Goal: Information Seeking & Learning: Learn about a topic

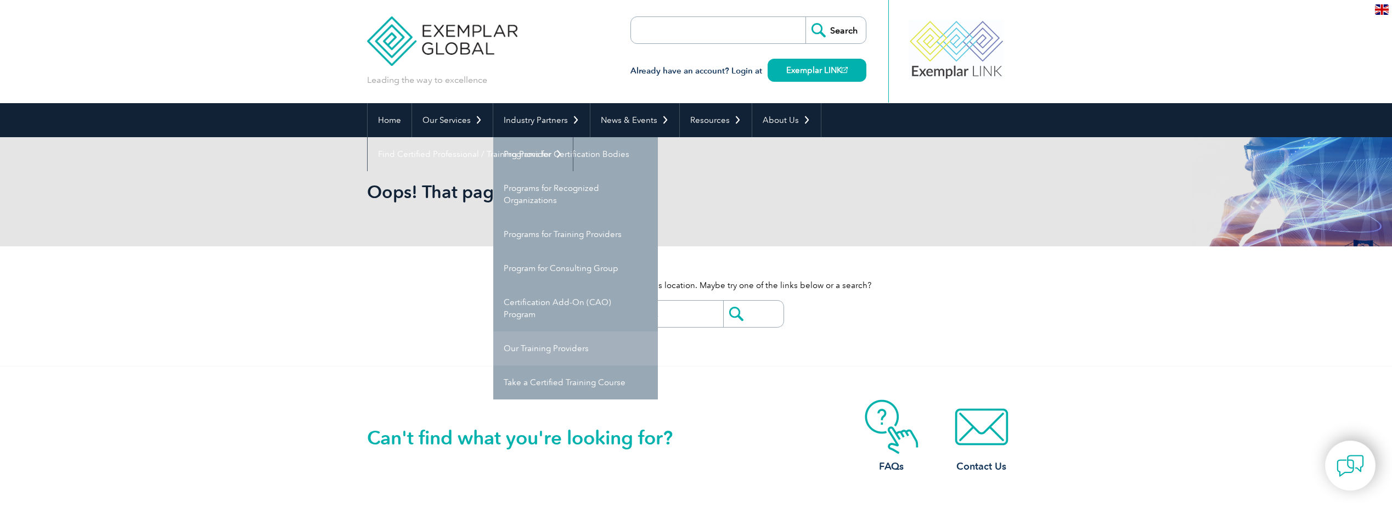
click at [595, 349] on link "Our Training Providers" at bounding box center [575, 348] width 165 height 34
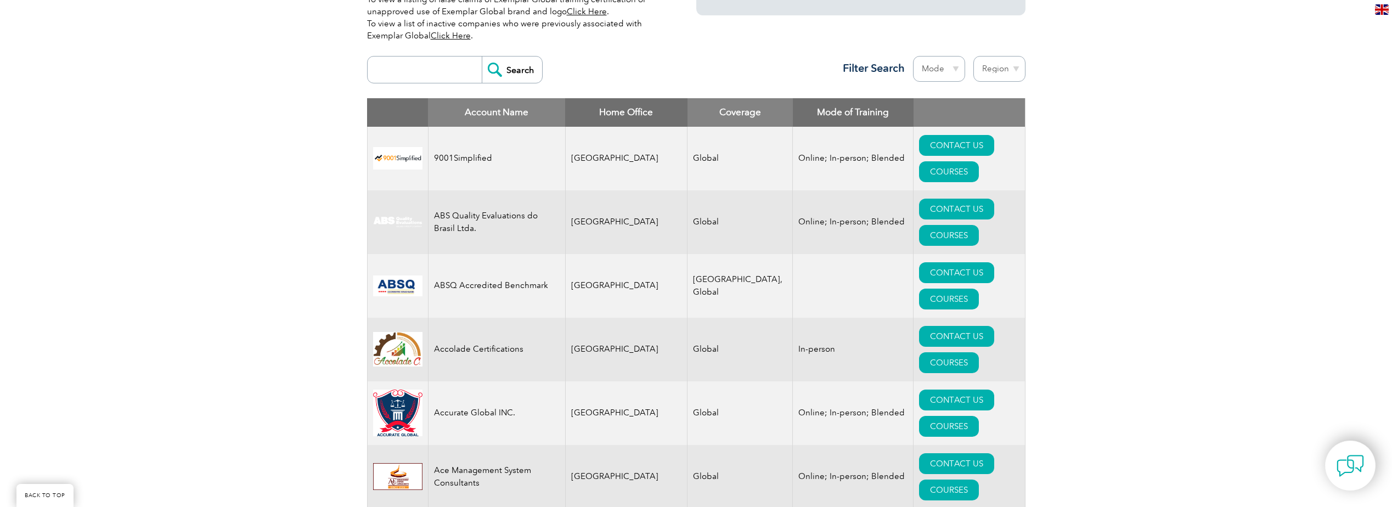
scroll to position [329, 0]
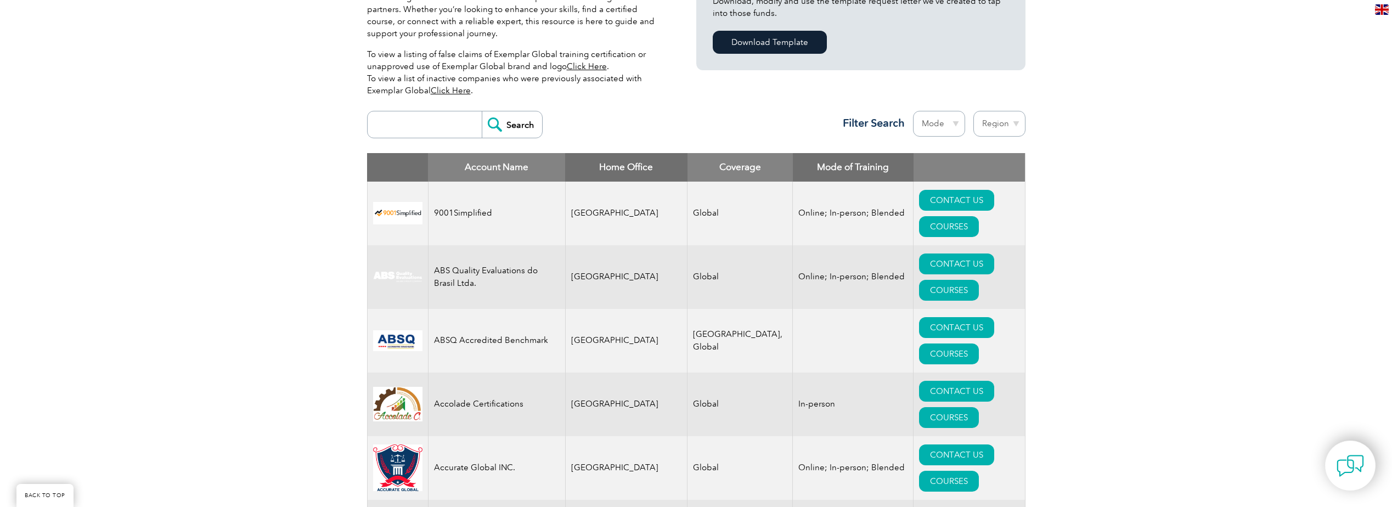
click at [933, 118] on select "Mode Online In-person Blended" at bounding box center [939, 124] width 52 height 26
drag, startPoint x: 943, startPoint y: 134, endPoint x: 985, endPoint y: 131, distance: 42.9
click at [943, 132] on select "Mode Online In-person Blended" at bounding box center [939, 124] width 52 height 26
click at [989, 129] on select "Region [GEOGRAPHIC_DATA] [GEOGRAPHIC_DATA] [GEOGRAPHIC_DATA] [GEOGRAPHIC_DATA] …" at bounding box center [999, 124] width 52 height 26
select select "[GEOGRAPHIC_DATA]"
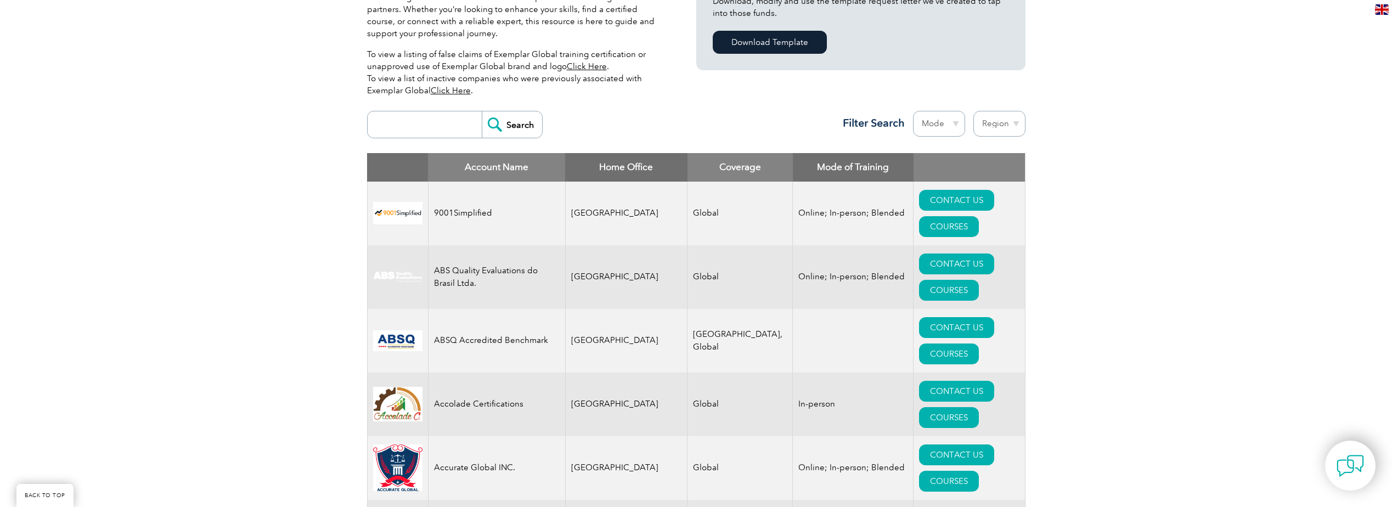
click at [973, 111] on select "Region [GEOGRAPHIC_DATA] [GEOGRAPHIC_DATA] [GEOGRAPHIC_DATA] [GEOGRAPHIC_DATA] …" at bounding box center [999, 124] width 52 height 26
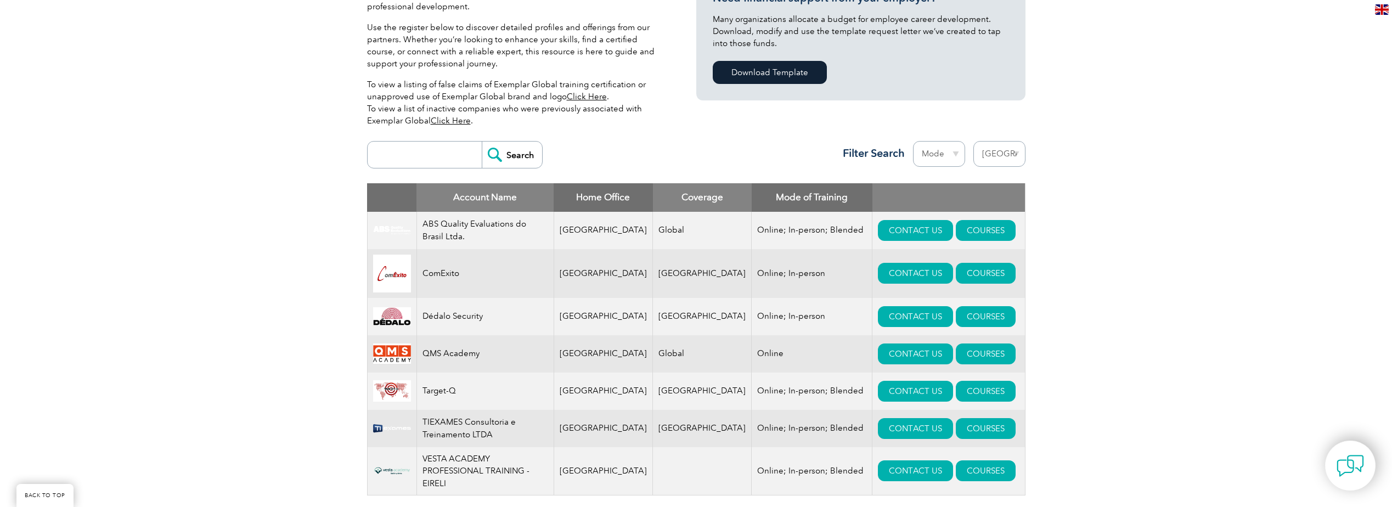
scroll to position [329, 0]
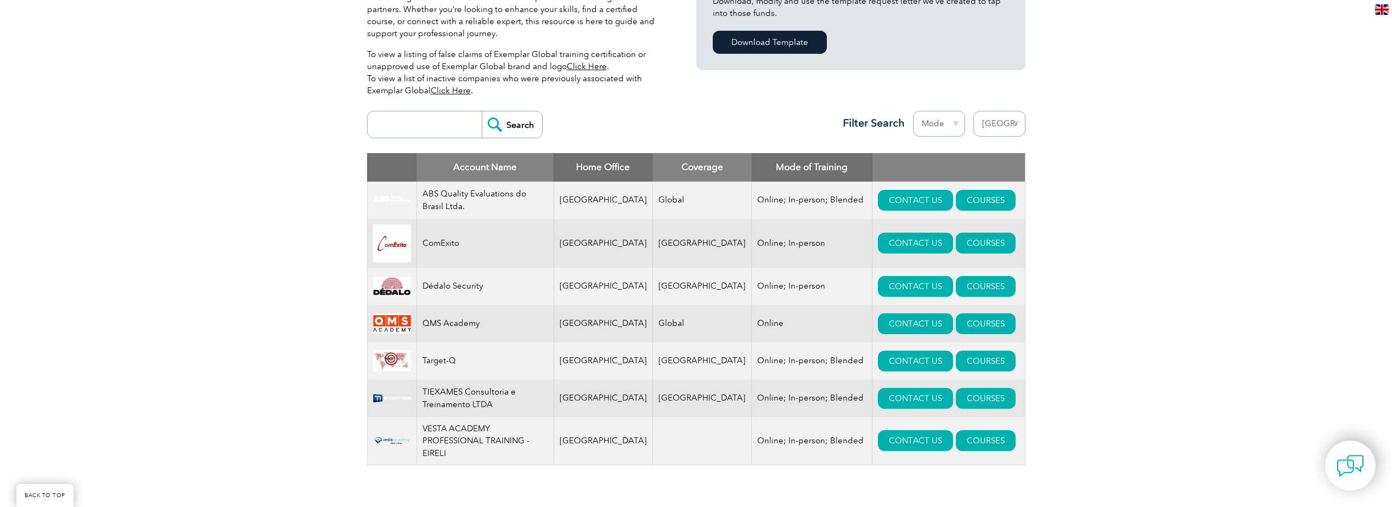
click at [1005, 122] on select "Region [GEOGRAPHIC_DATA] [GEOGRAPHIC_DATA] [GEOGRAPHIC_DATA] [GEOGRAPHIC_DATA] …" at bounding box center [999, 124] width 52 height 26
select select "[GEOGRAPHIC_DATA]"
click at [973, 111] on select "Region [GEOGRAPHIC_DATA] [GEOGRAPHIC_DATA] [GEOGRAPHIC_DATA] [GEOGRAPHIC_DATA] …" at bounding box center [999, 124] width 52 height 26
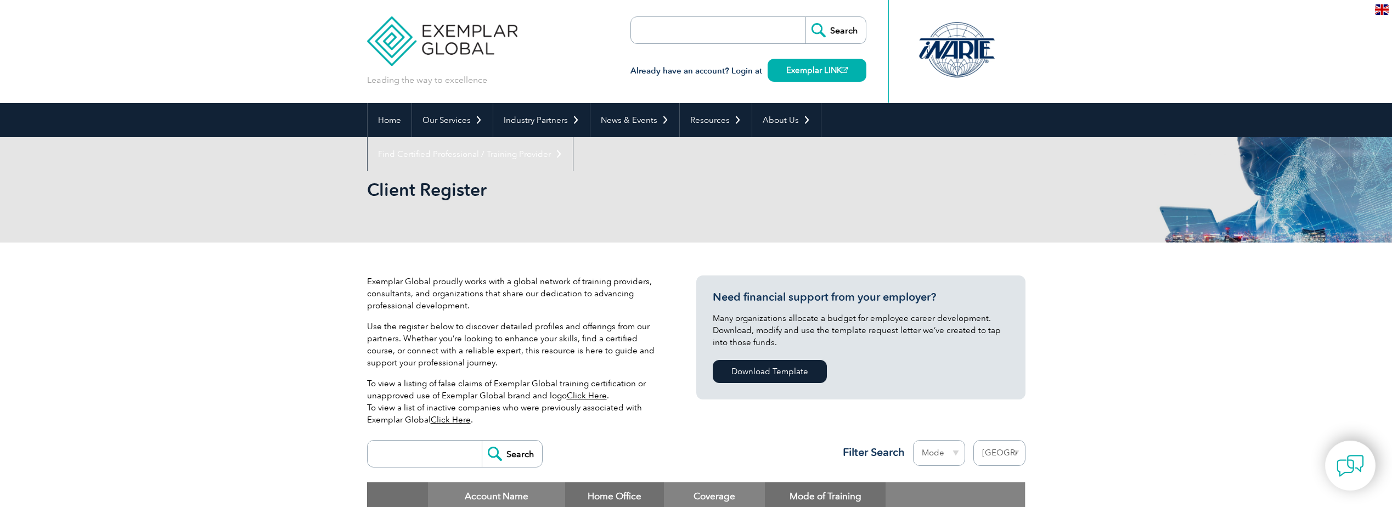
select select "[GEOGRAPHIC_DATA]"
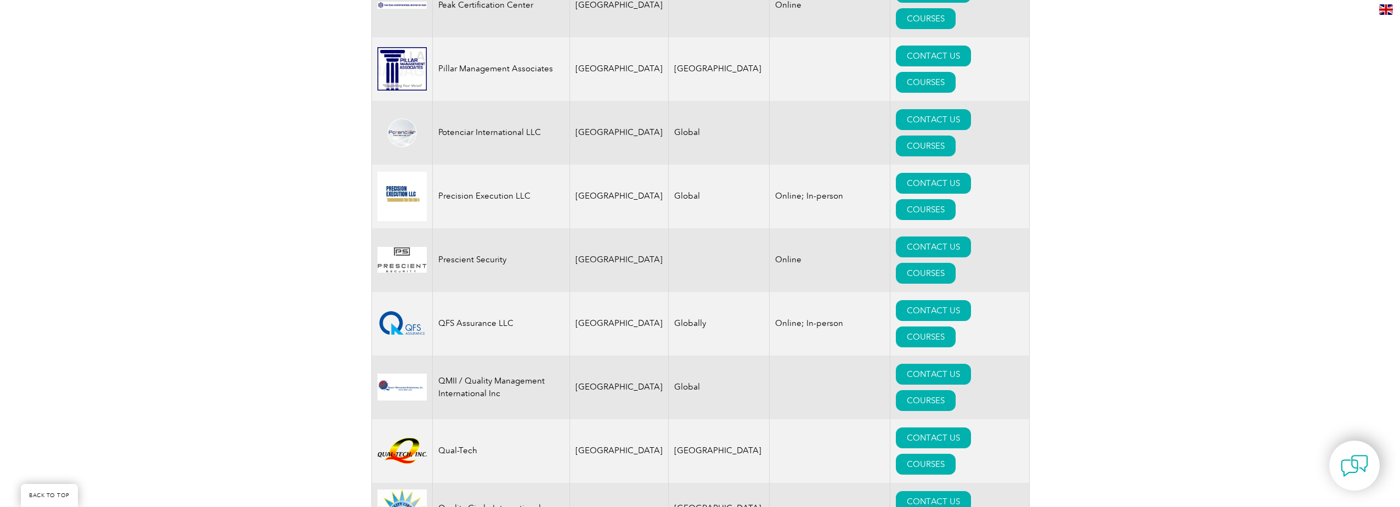
scroll to position [2454, 0]
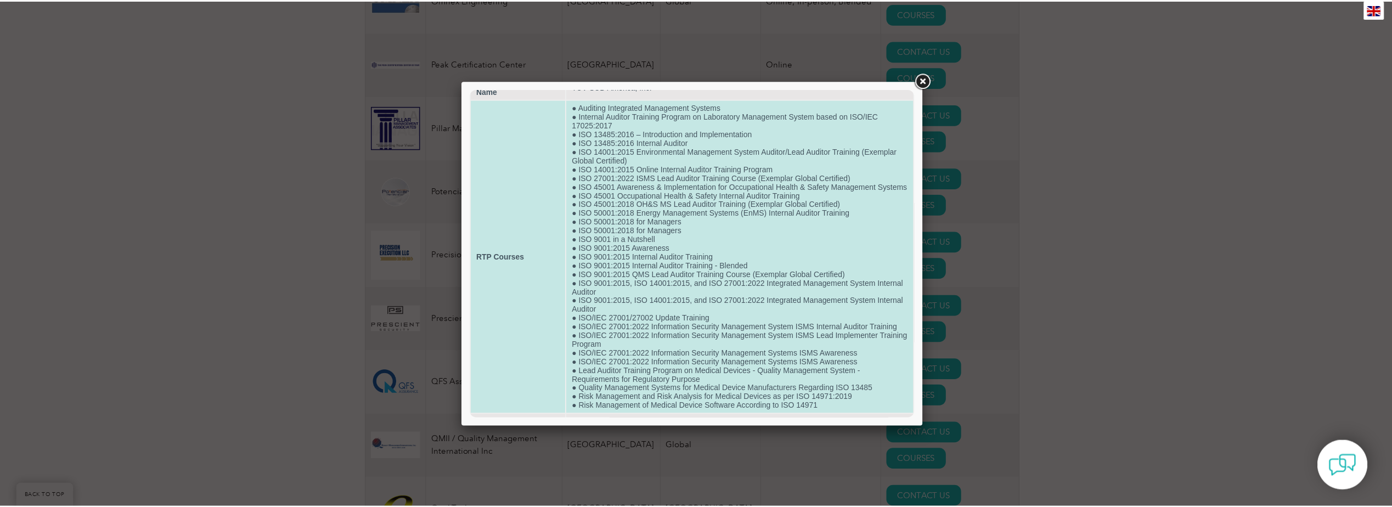
scroll to position [0, 0]
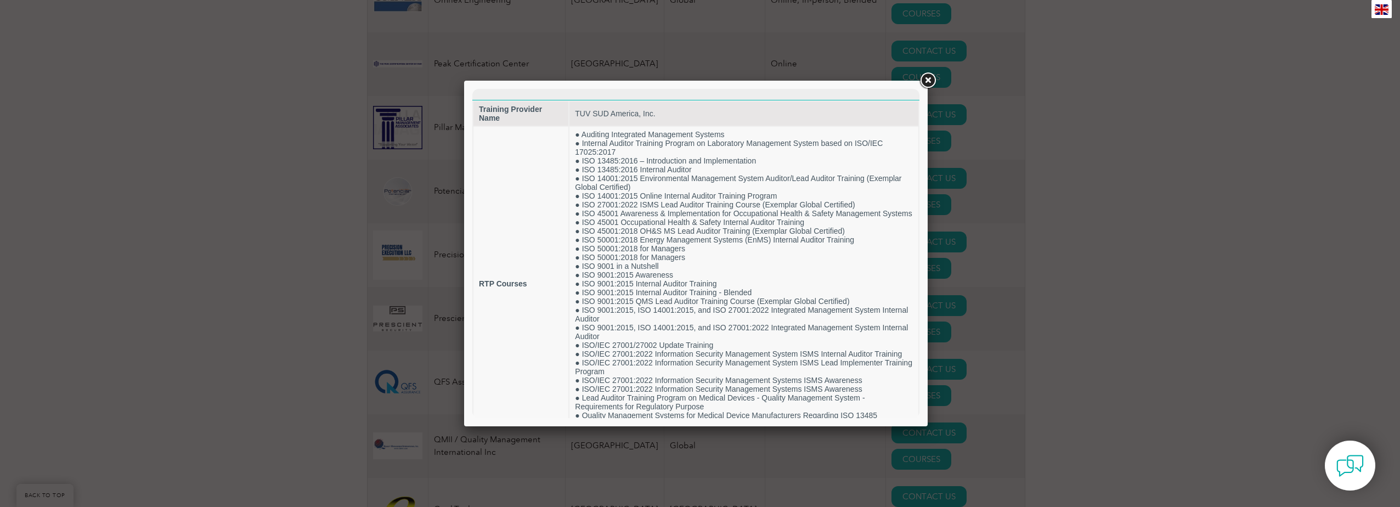
click at [1142, 277] on div at bounding box center [700, 253] width 1400 height 507
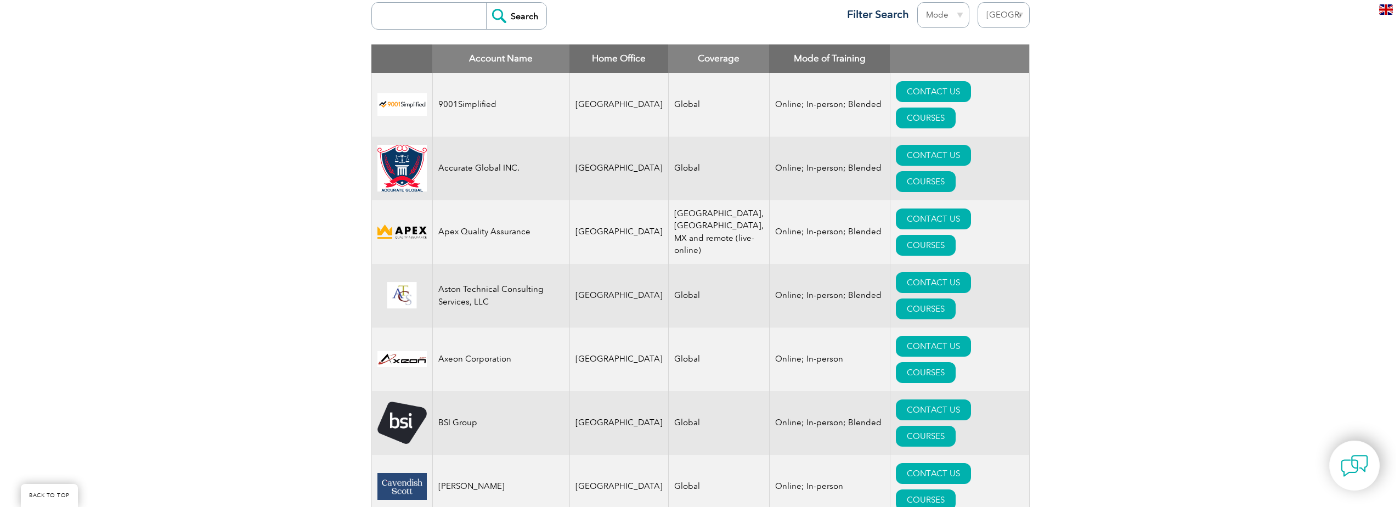
scroll to position [424, 0]
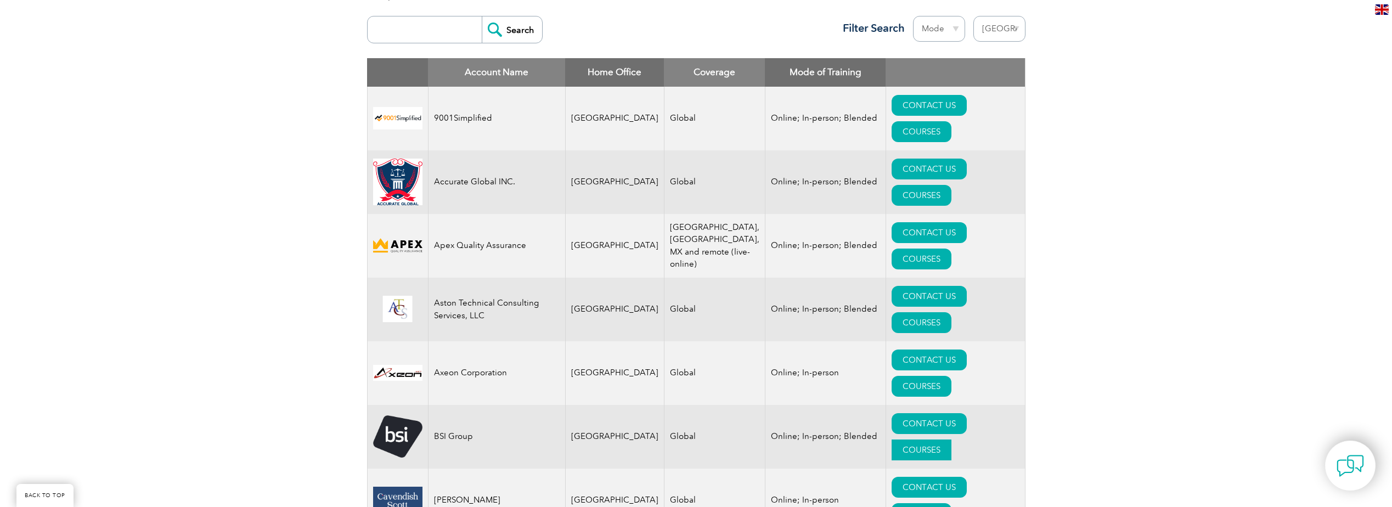
click at [951, 439] on link "COURSES" at bounding box center [922, 449] width 60 height 21
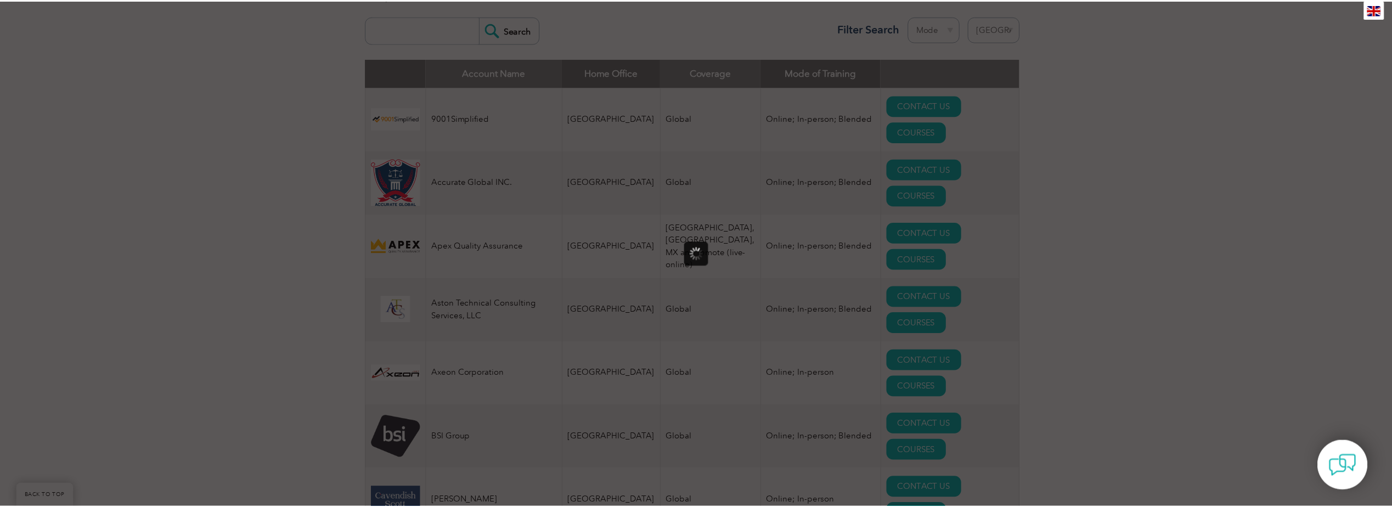
scroll to position [0, 0]
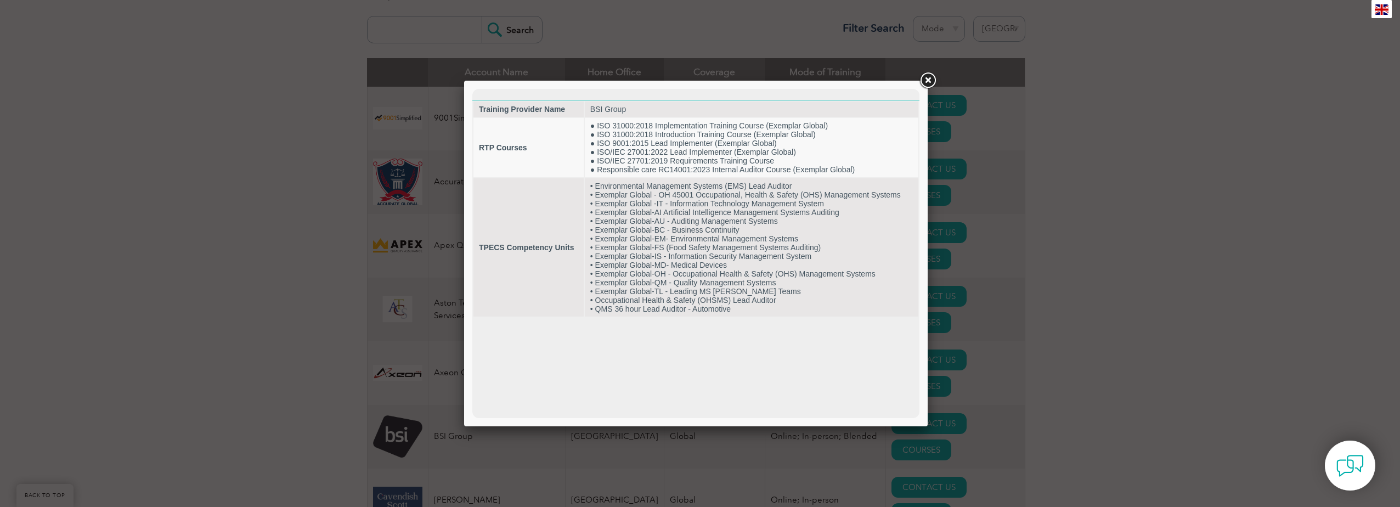
click at [1084, 218] on div at bounding box center [700, 253] width 1400 height 507
